Goal: Information Seeking & Learning: Learn about a topic

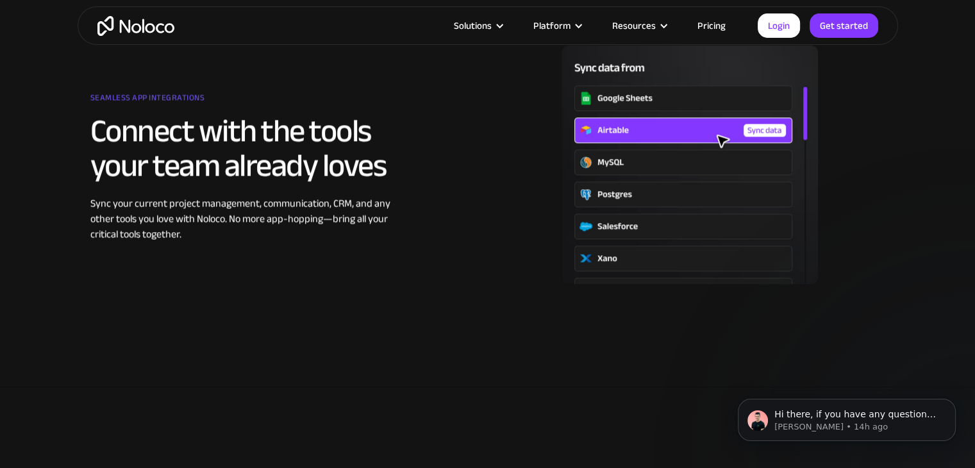
scroll to position [1792, 0]
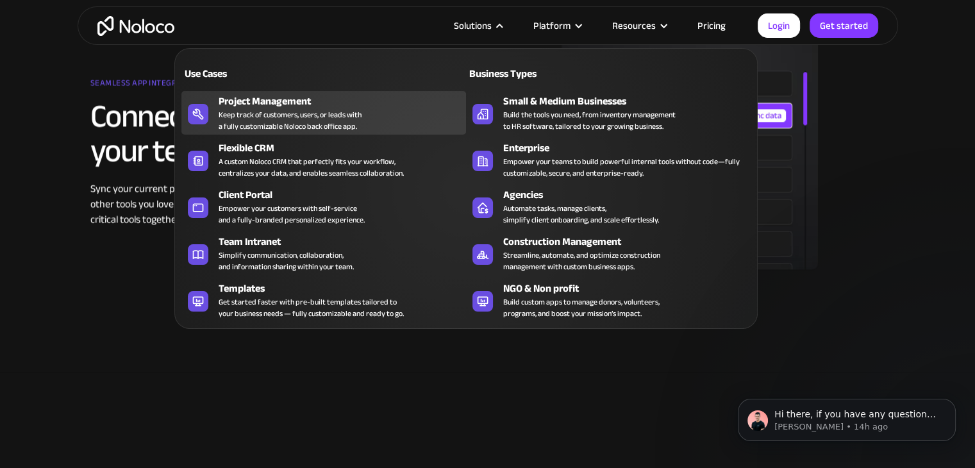
click at [341, 129] on div "Keep track of customers, users, or leads with a fully customizable Noloco back …" at bounding box center [289, 120] width 143 height 23
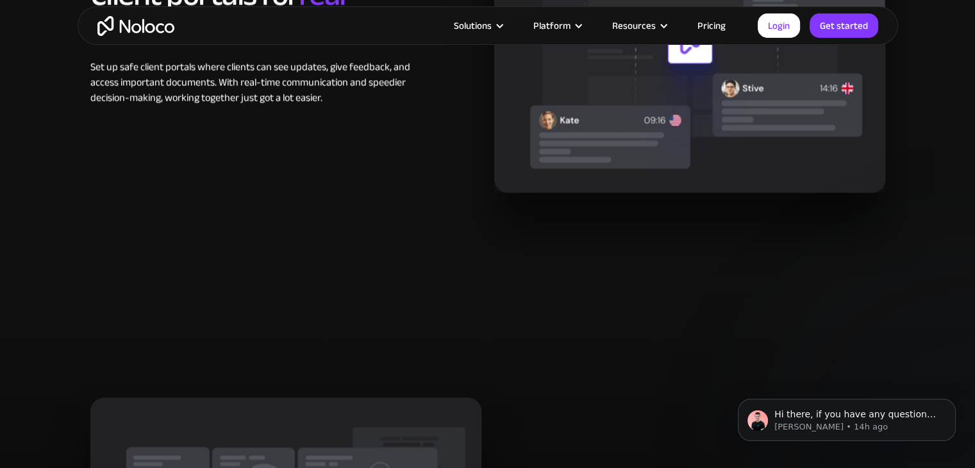
scroll to position [2227, 0]
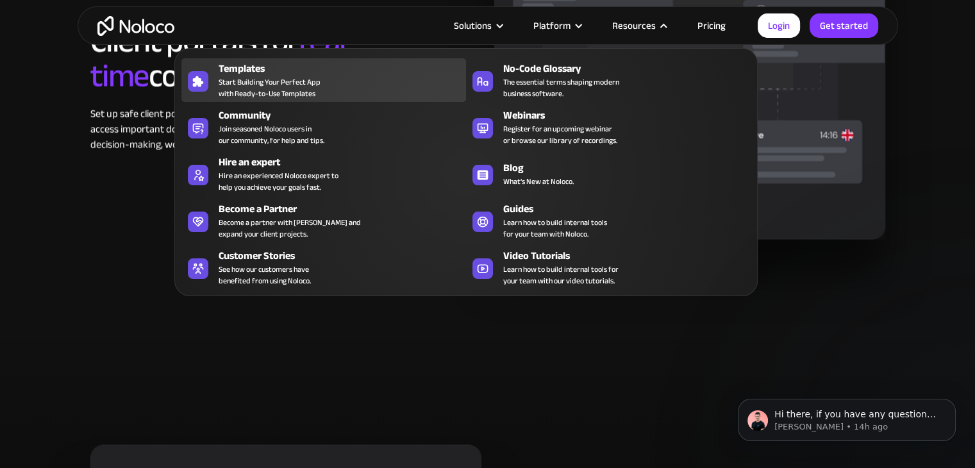
click at [222, 92] on span "Start Building Your Perfect App with Ready-to-Use Templates" at bounding box center [269, 87] width 102 height 23
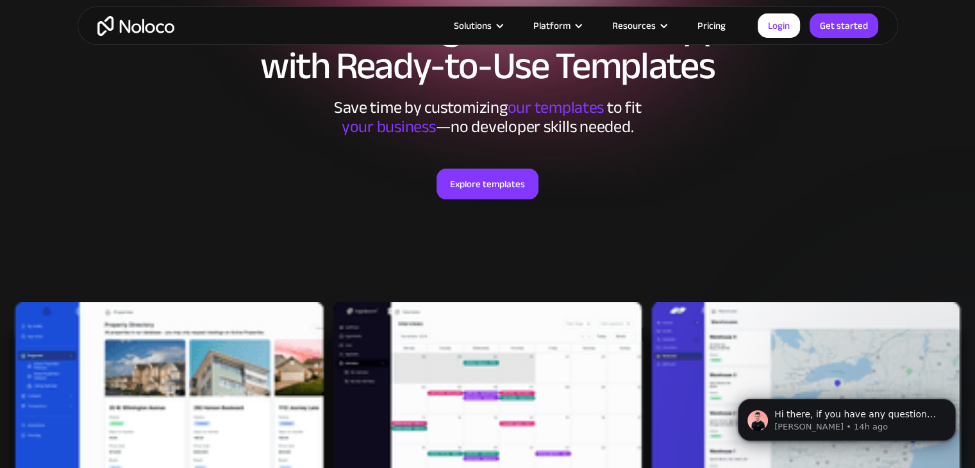
scroll to position [96, 0]
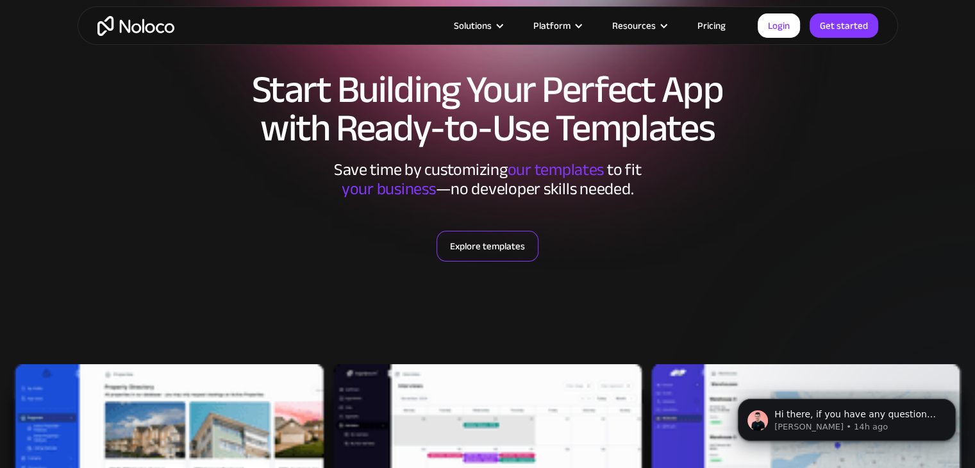
click at [474, 257] on link "Explore templates" at bounding box center [487, 246] width 102 height 31
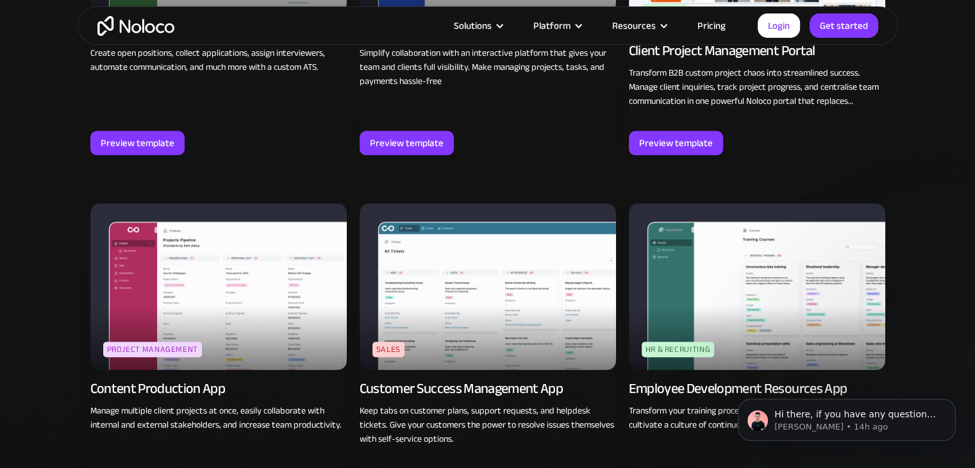
scroll to position [1156, 0]
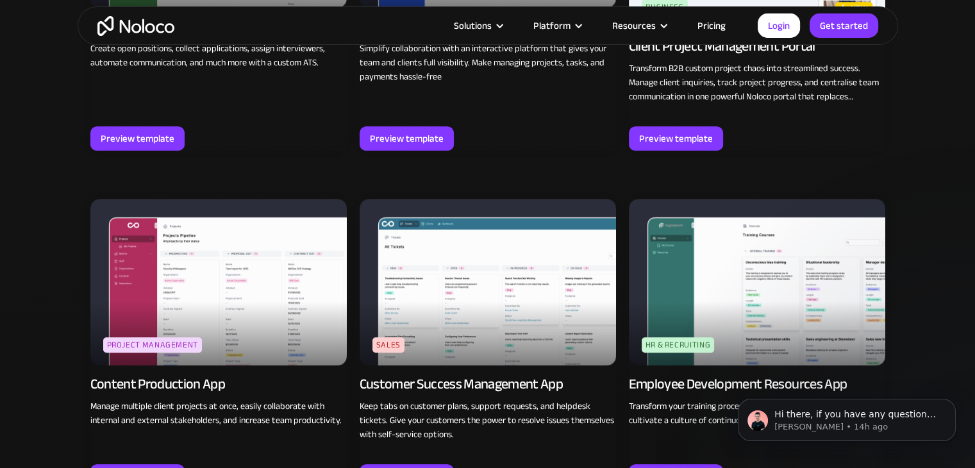
click at [173, 290] on img at bounding box center [218, 282] width 256 height 167
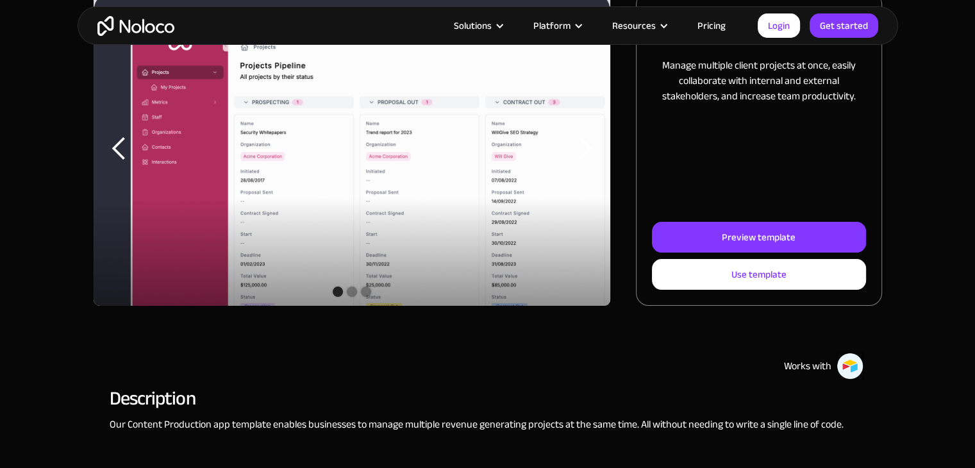
scroll to position [228, 0]
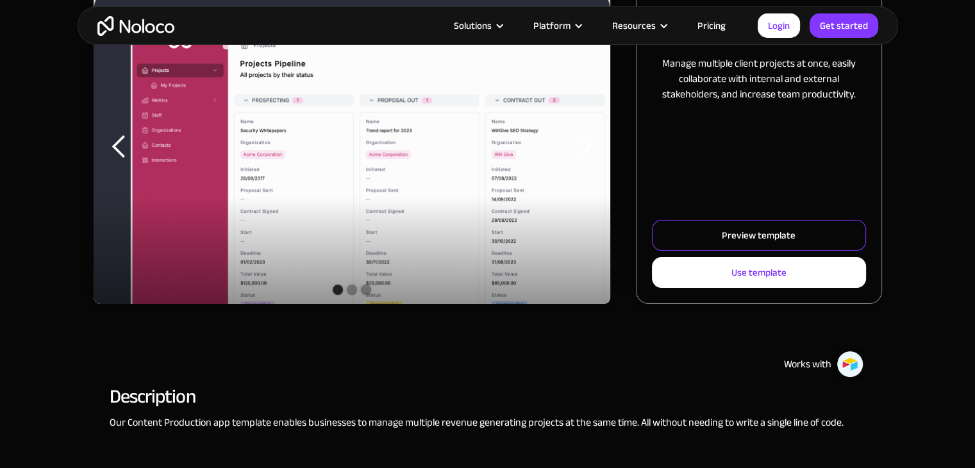
click at [687, 231] on link "Preview template" at bounding box center [758, 235] width 213 height 31
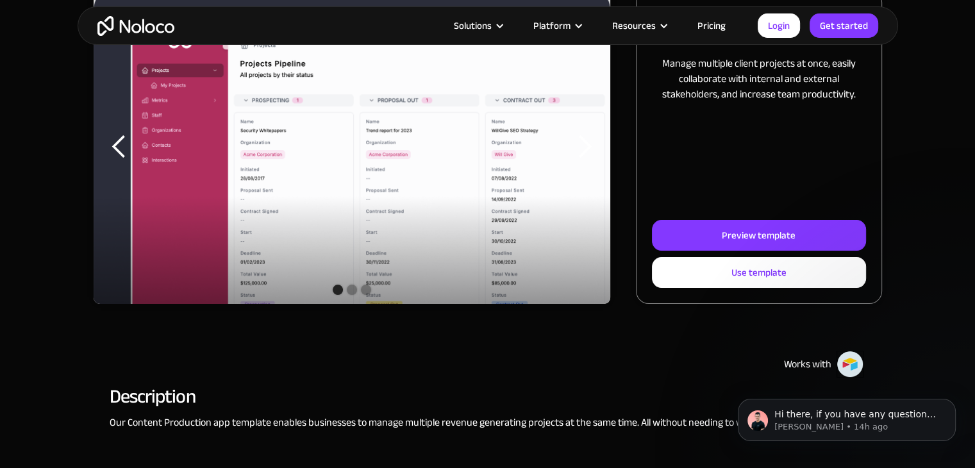
scroll to position [0, 0]
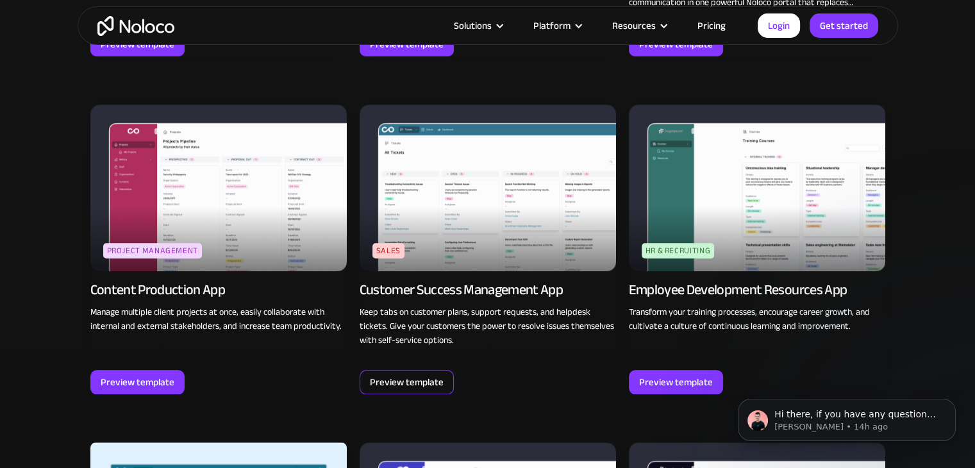
click at [395, 375] on div "Preview template" at bounding box center [407, 382] width 74 height 17
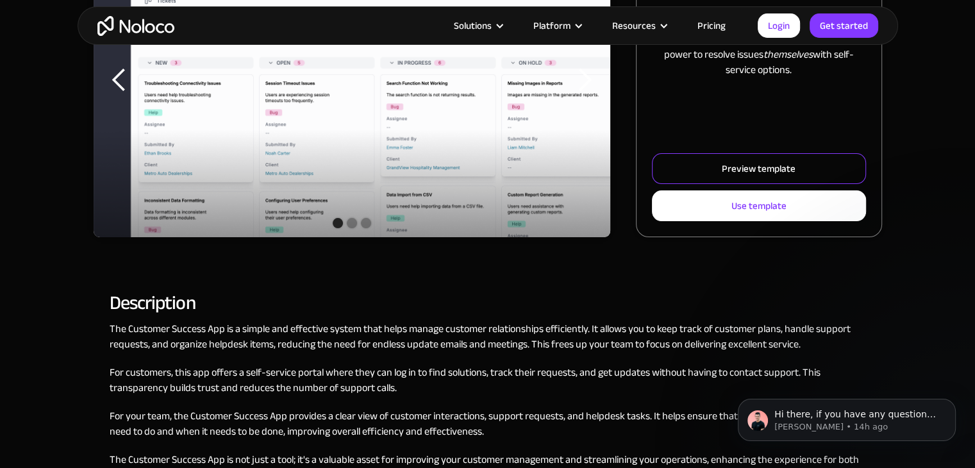
click at [711, 172] on link "Preview template" at bounding box center [758, 168] width 213 height 31
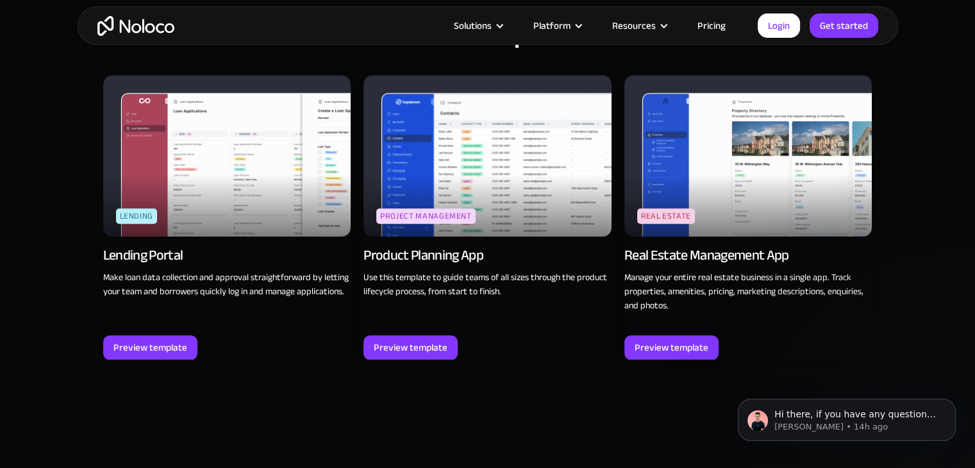
scroll to position [1232, 0]
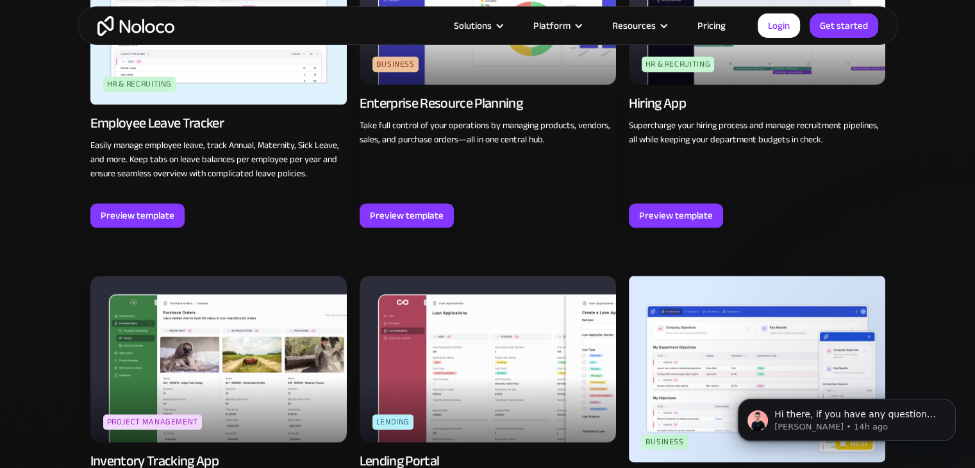
scroll to position [1779, 0]
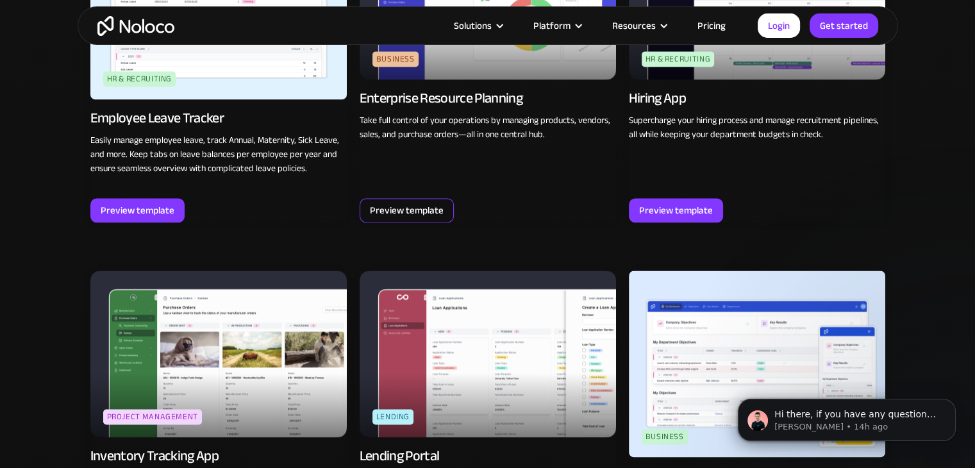
click at [400, 217] on div "Preview template" at bounding box center [407, 210] width 74 height 17
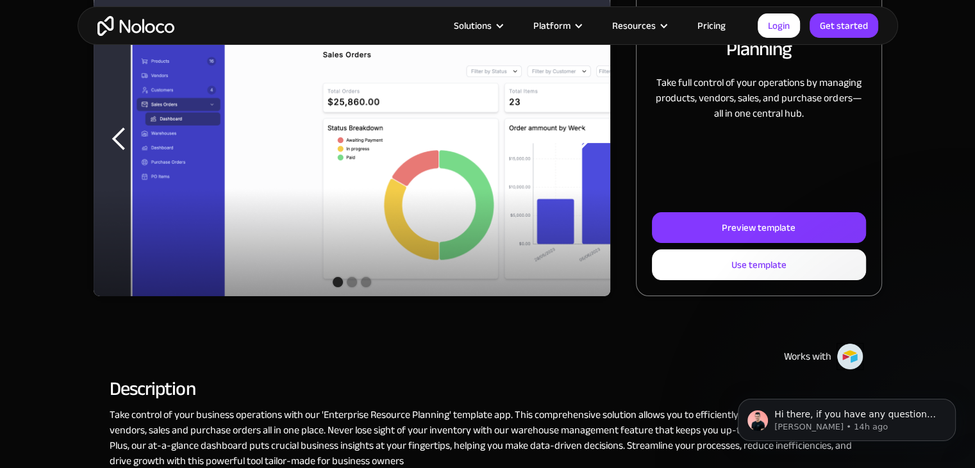
scroll to position [239, 0]
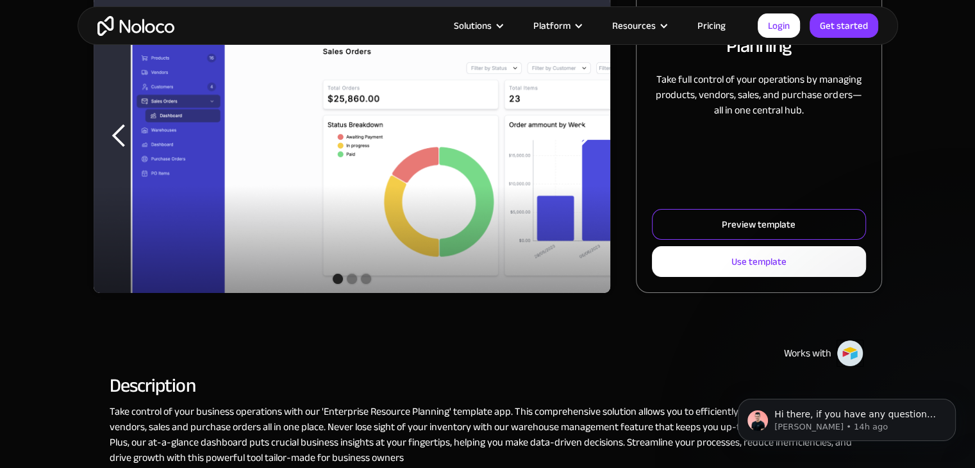
click at [852, 221] on link "Preview template" at bounding box center [758, 224] width 213 height 31
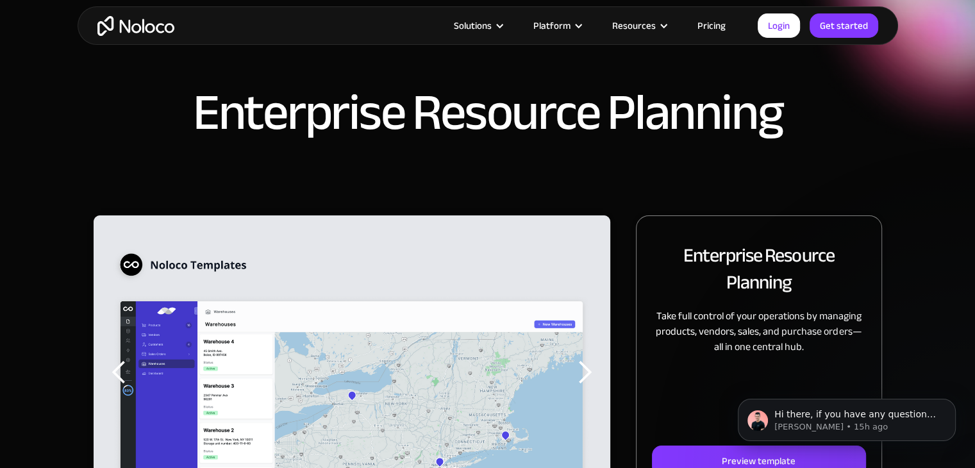
scroll to position [0, 0]
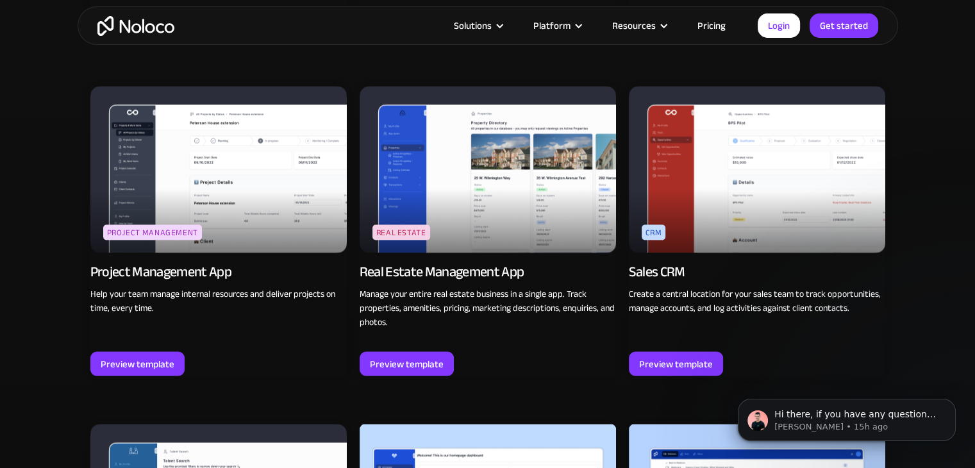
scroll to position [2312, 0]
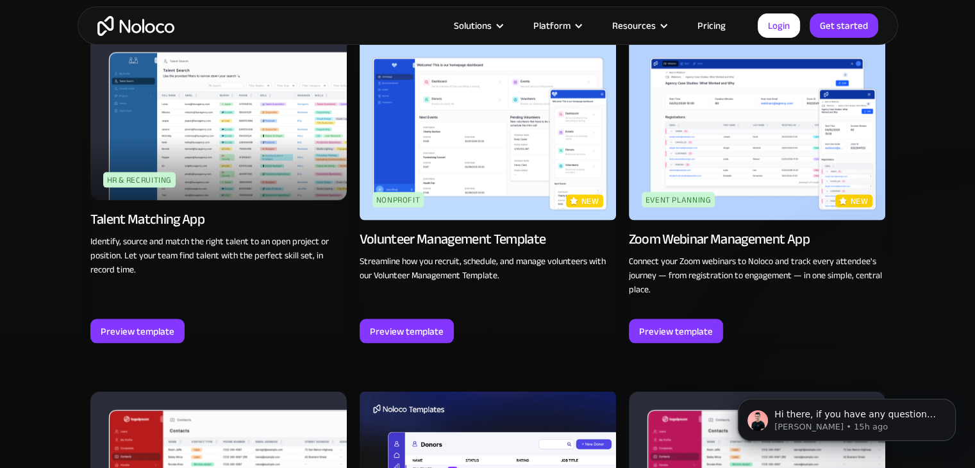
scroll to position [2719, 0]
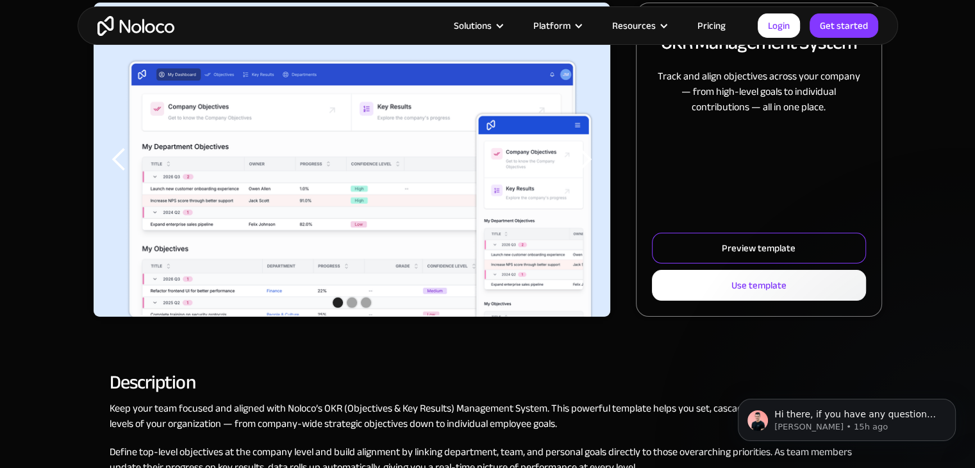
click at [718, 250] on link "Preview template" at bounding box center [758, 248] width 213 height 31
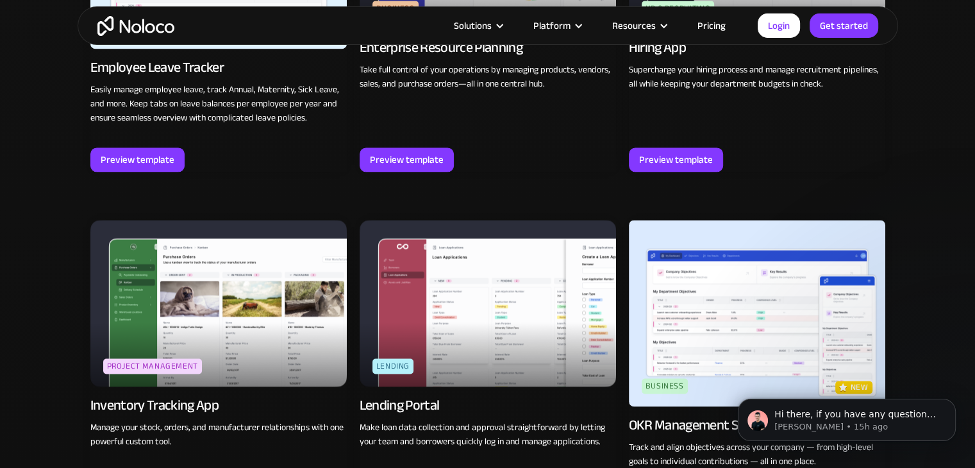
click at [696, 21] on link "Pricing" at bounding box center [711, 25] width 60 height 17
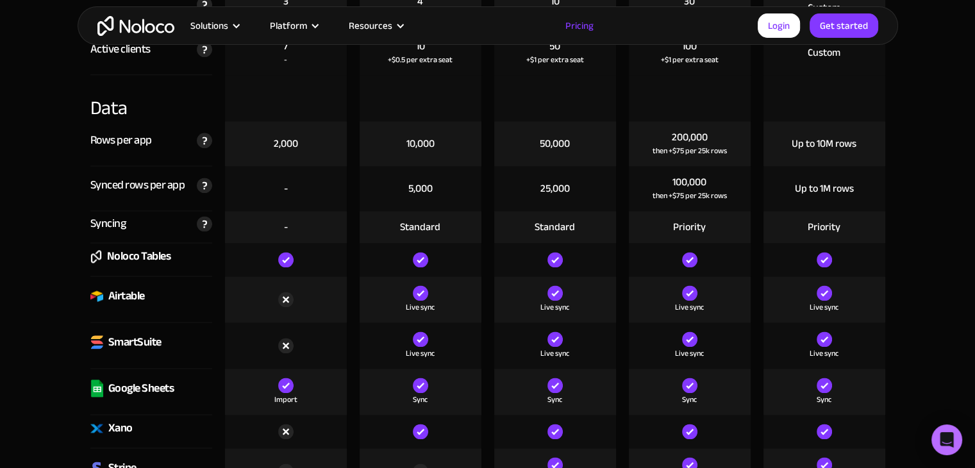
scroll to position [1649, 0]
